Goal: Transaction & Acquisition: Purchase product/service

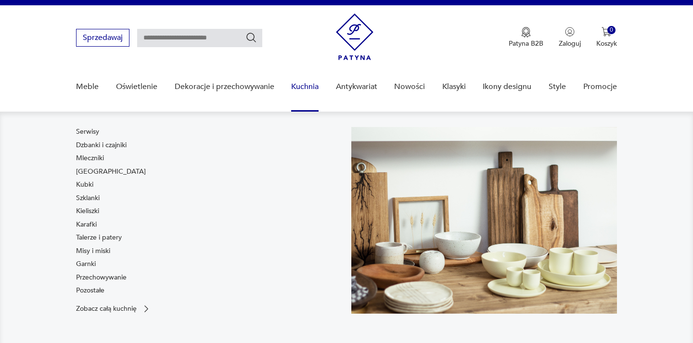
click at [297, 86] on link "Kuchnia" at bounding box center [304, 86] width 27 height 37
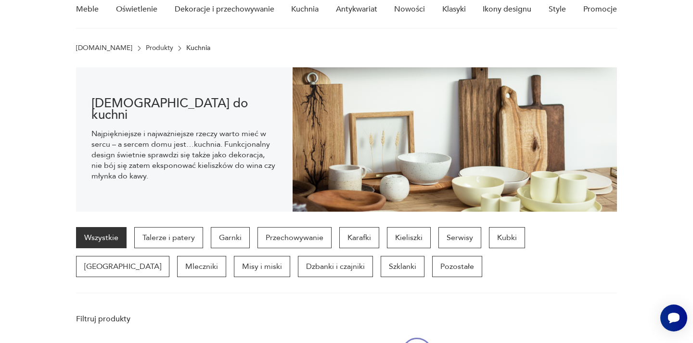
scroll to position [96, 0]
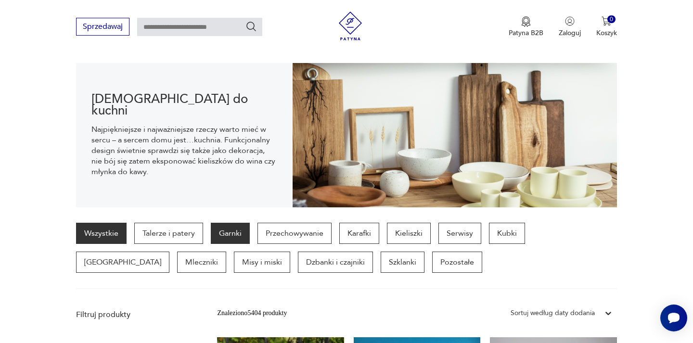
click at [246, 241] on p "Garnki" at bounding box center [230, 233] width 39 height 21
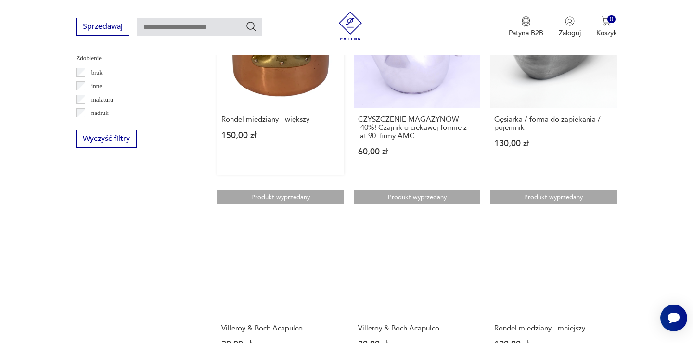
scroll to position [1175, 0]
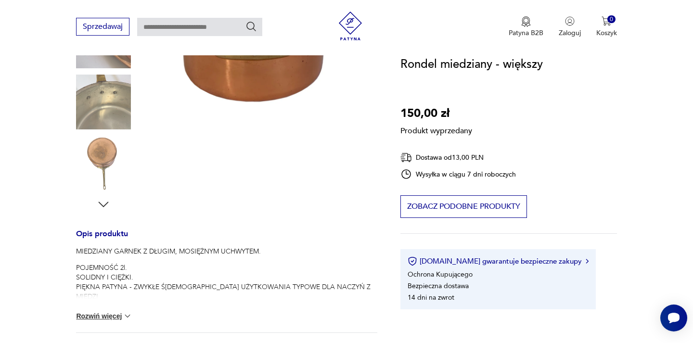
scroll to position [227, 0]
click at [92, 315] on button "Rozwiń więcej" at bounding box center [104, 315] width 56 height 10
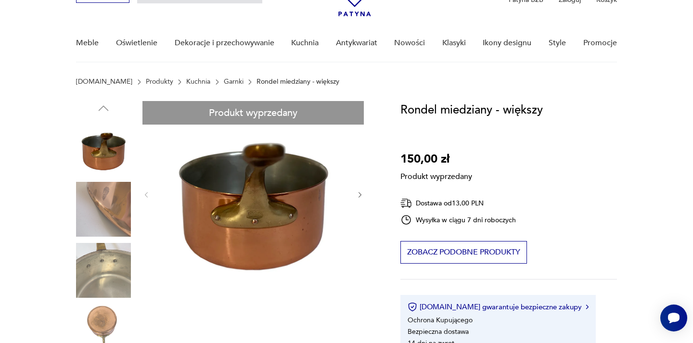
scroll to position [36, 0]
